Goal: Task Accomplishment & Management: Manage account settings

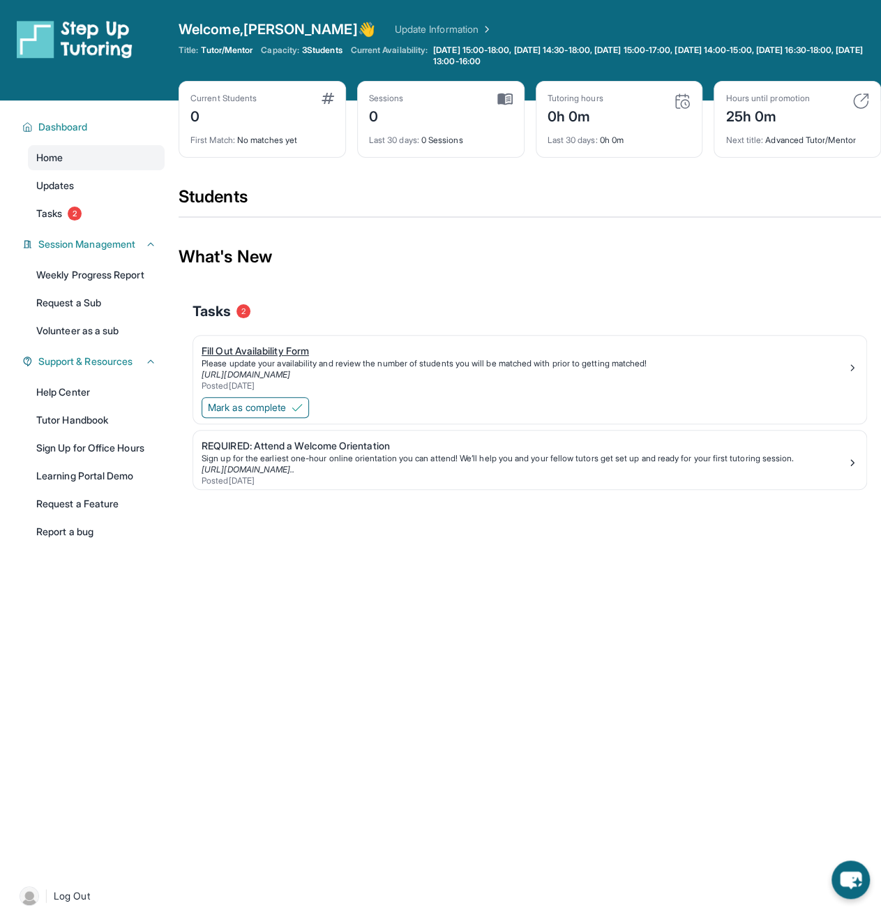
click at [539, 359] on div "Please update your availability and review the number of students you will be m…" at bounding box center [524, 363] width 645 height 11
click at [250, 408] on span "Mark as complete" at bounding box center [247, 407] width 78 height 14
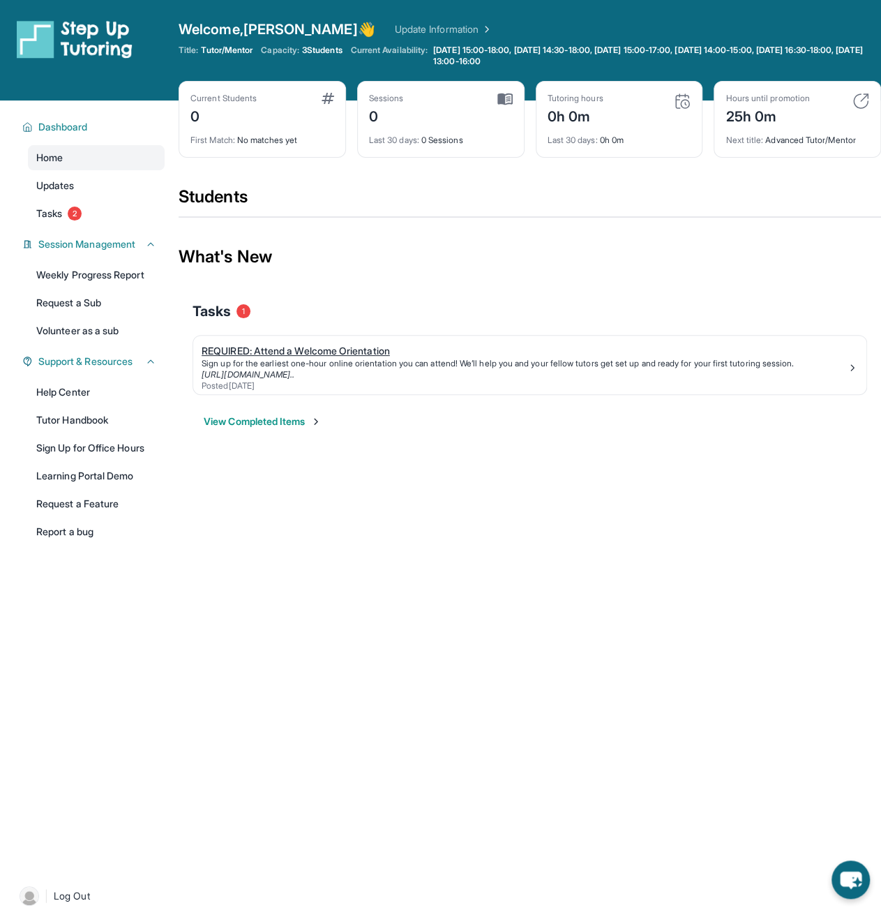
click at [494, 354] on div "REQUIRED: Attend a Welcome Orientation" at bounding box center [524, 351] width 645 height 14
click at [473, 381] on div "Posted [DATE]" at bounding box center [524, 385] width 645 height 11
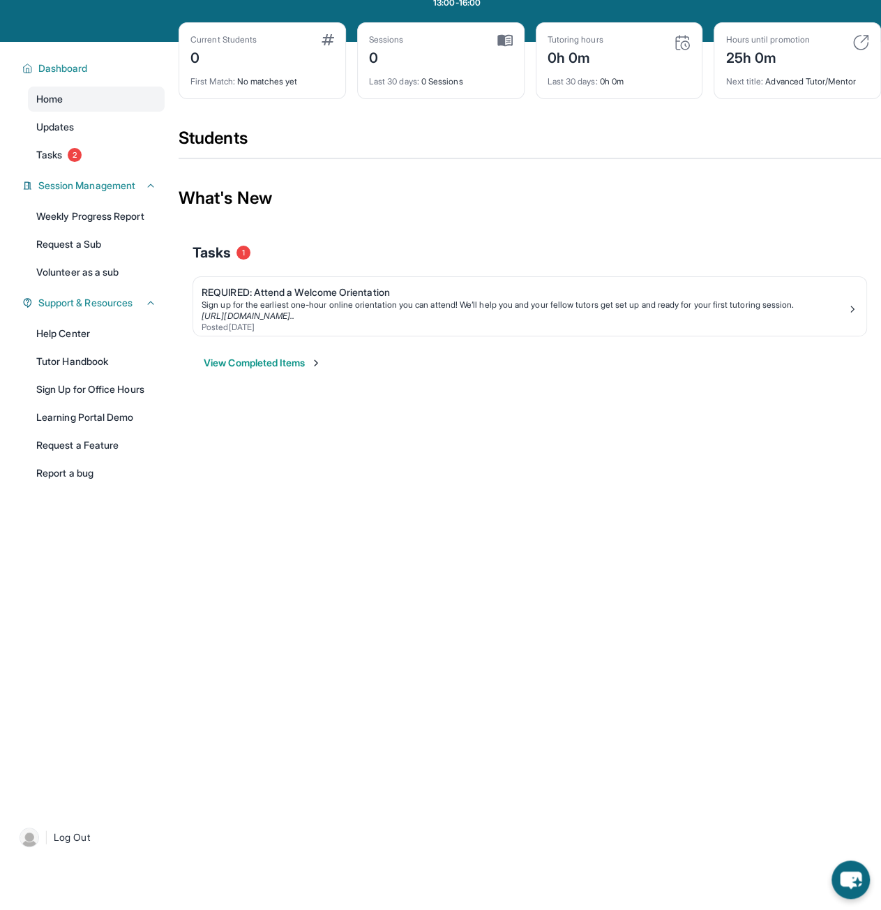
scroll to position [100, 0]
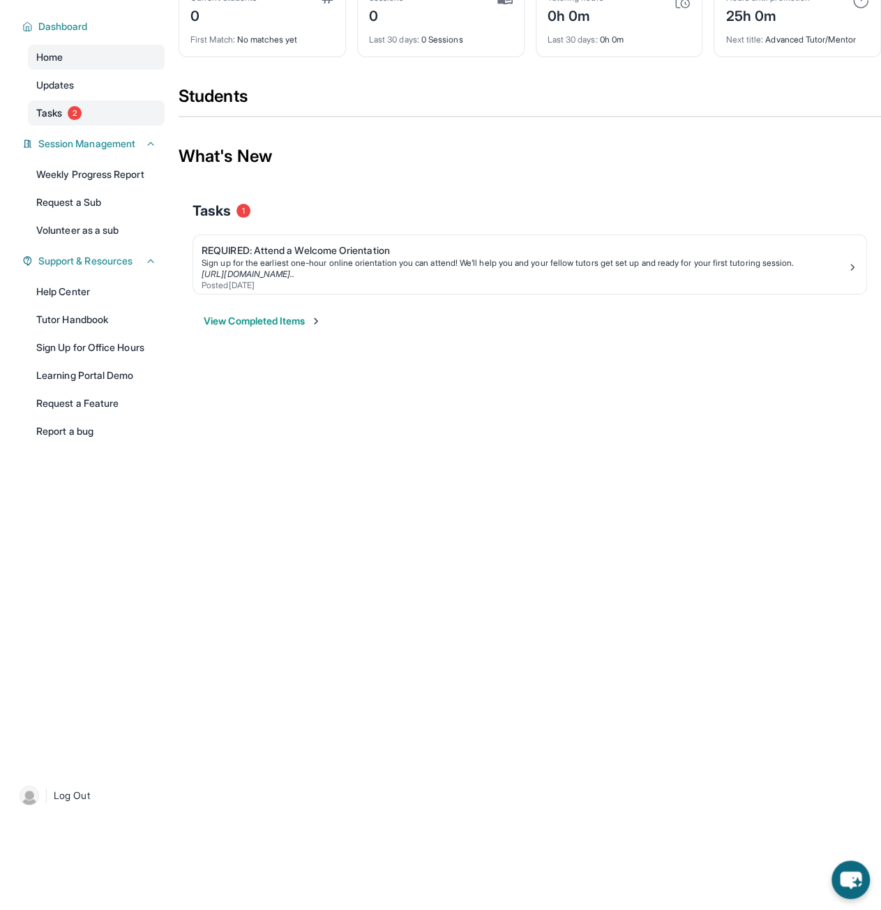
click at [66, 103] on link "Tasks 2" at bounding box center [96, 112] width 137 height 25
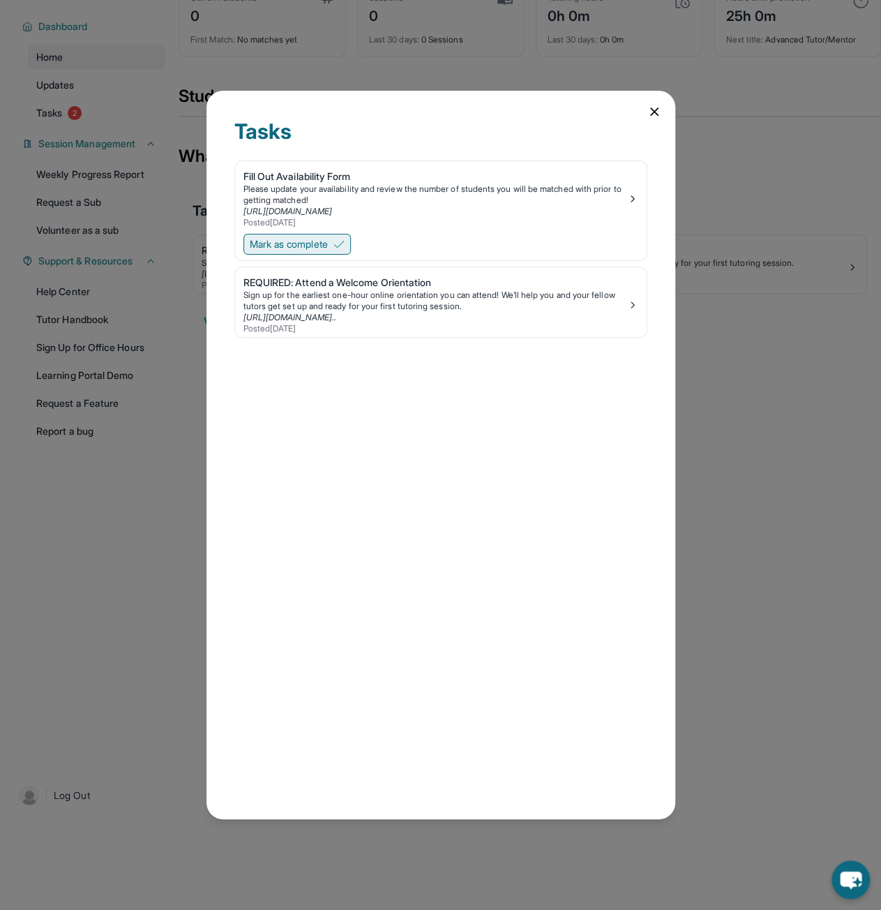
click at [324, 242] on span "Mark as complete" at bounding box center [289, 244] width 78 height 14
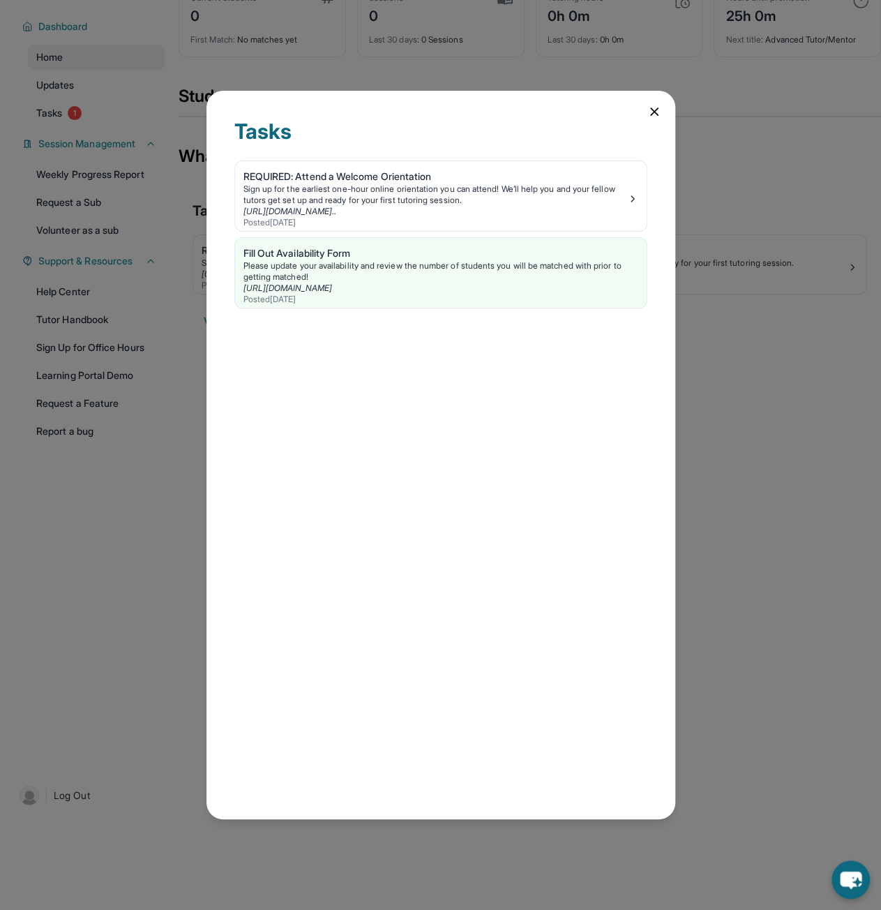
click at [653, 112] on icon at bounding box center [654, 111] width 7 height 7
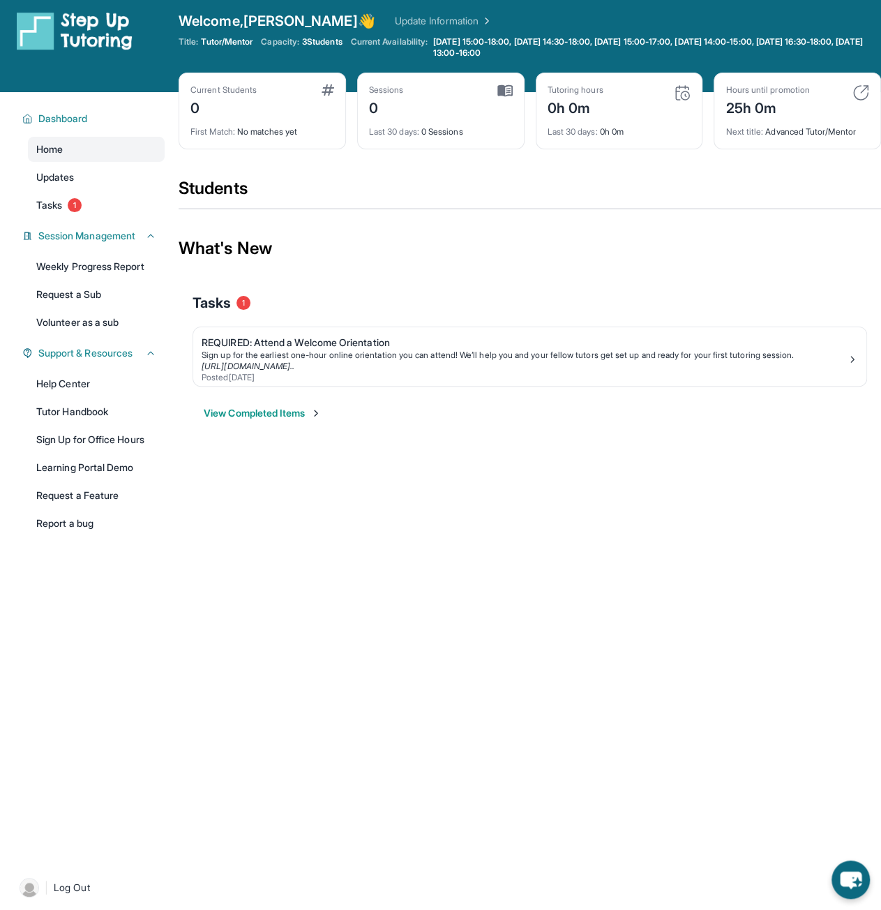
scroll to position [0, 0]
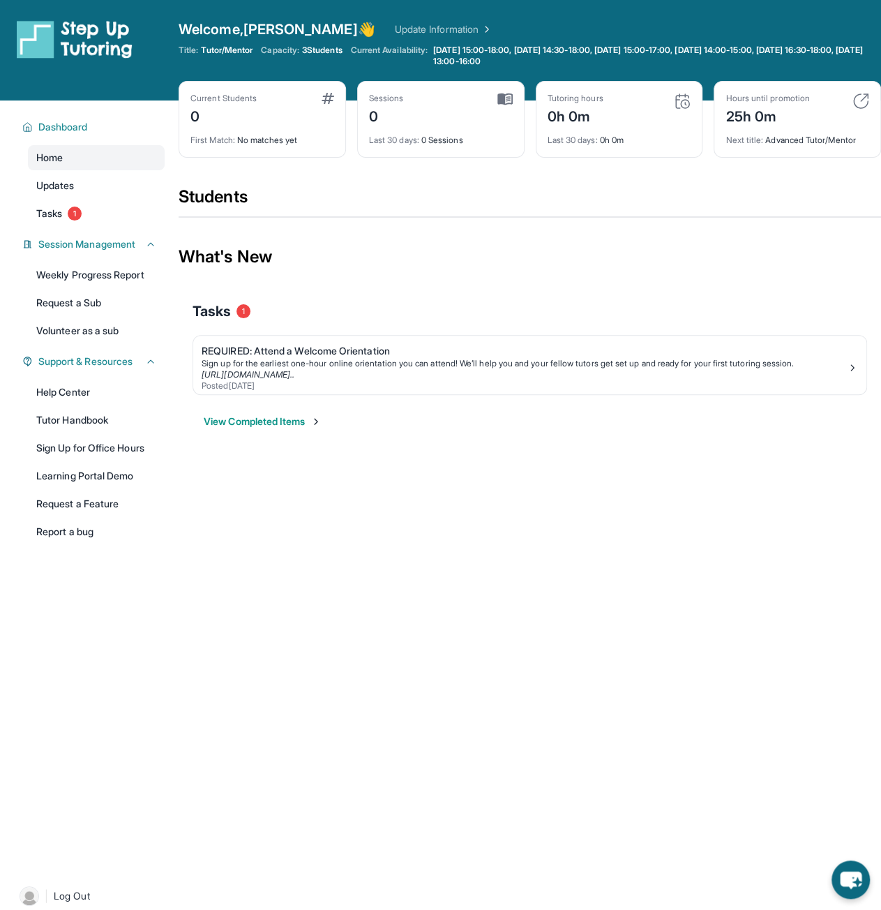
click at [292, 422] on button "View Completed Items" at bounding box center [263, 421] width 118 height 14
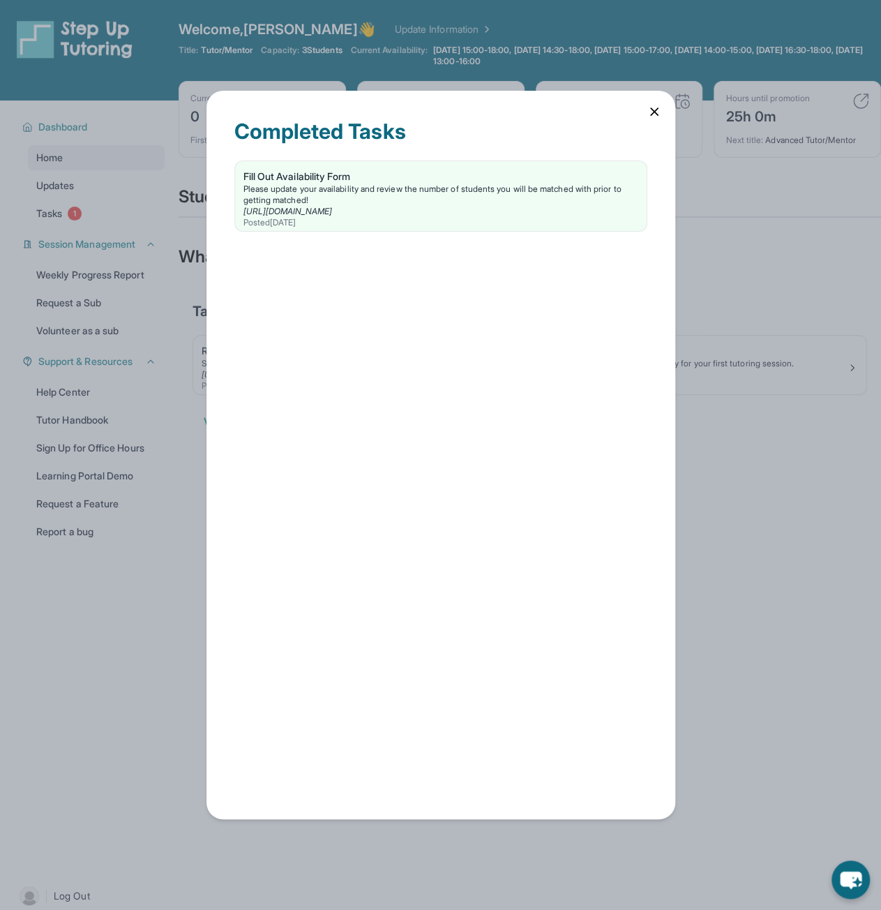
click at [654, 107] on icon at bounding box center [654, 112] width 14 height 14
